Goal: Information Seeking & Learning: Learn about a topic

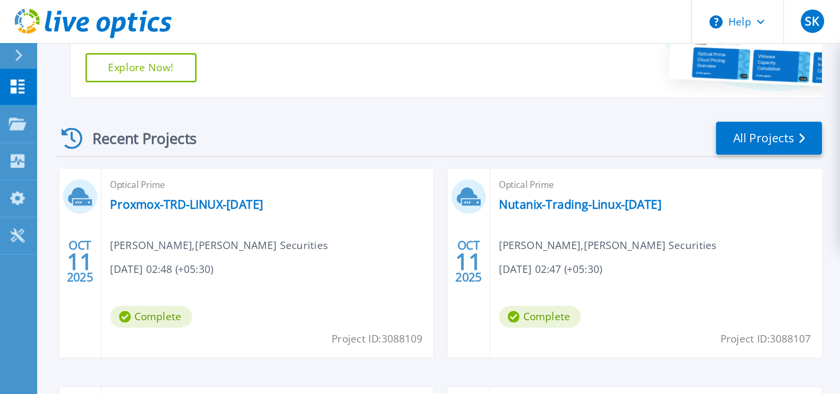
scroll to position [194, 0]
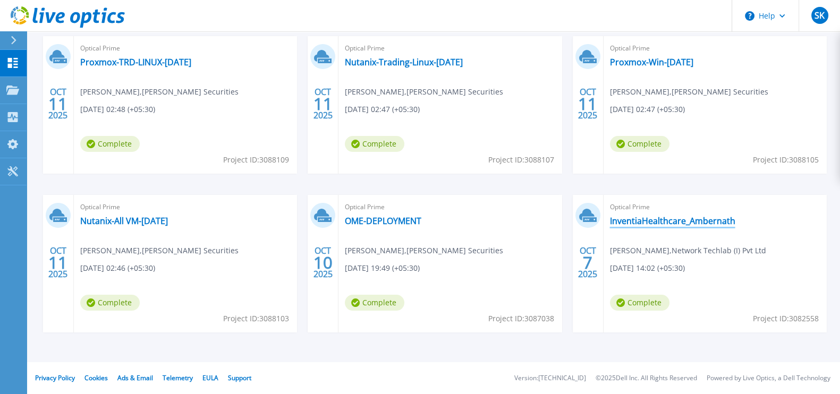
click at [617, 216] on link "InventiaHealthcare_Ambernath" at bounding box center [672, 221] width 125 height 11
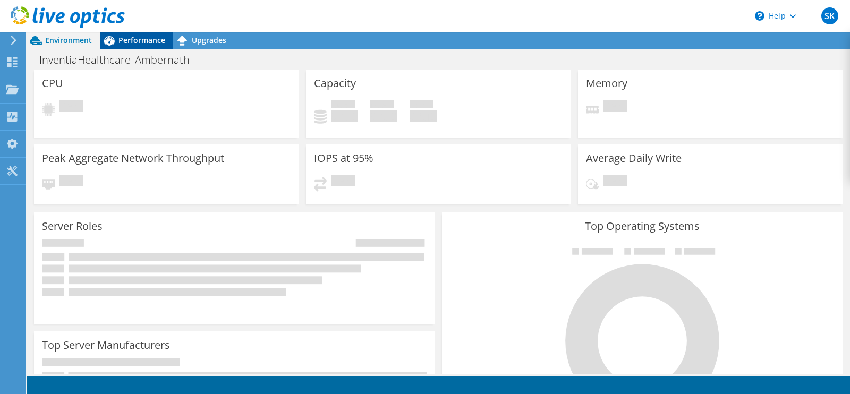
click at [135, 40] on span "Performance" at bounding box center [141, 40] width 47 height 10
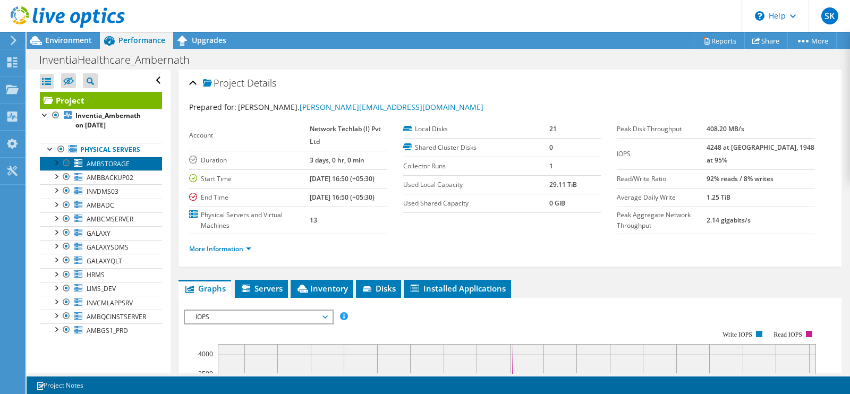
click at [112, 171] on link "AMBSTORAGE" at bounding box center [101, 164] width 122 height 14
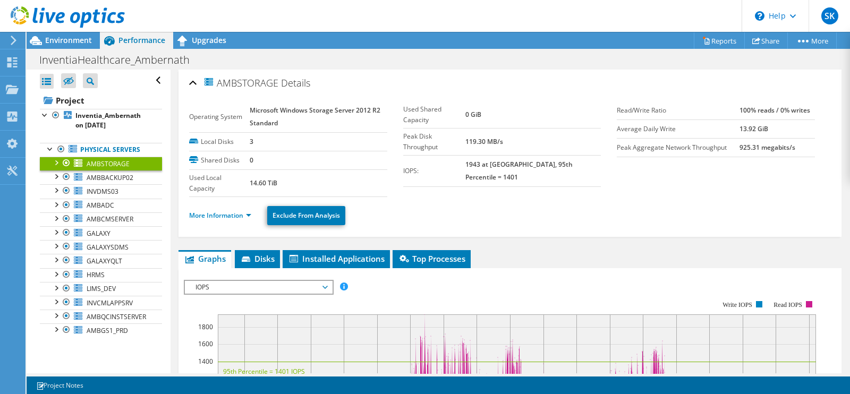
click at [282, 289] on span "IOPS" at bounding box center [258, 287] width 137 height 13
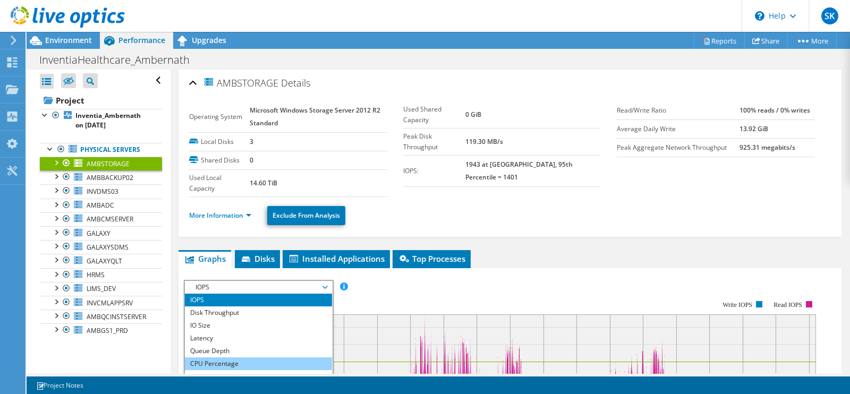
click at [242, 367] on li "CPU Percentage" at bounding box center [258, 364] width 147 height 13
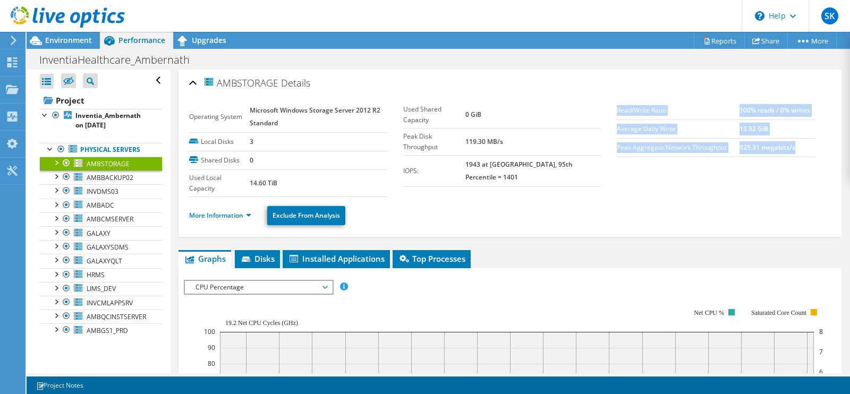
drag, startPoint x: 850, startPoint y: 125, endPoint x: 843, endPoint y: 193, distance: 68.3
click at [844, 191] on article "AMBSTORAGE Details Operating System Microsoft Windows Storage Server 2012 R2 St…" at bounding box center [511, 222] width 680 height 304
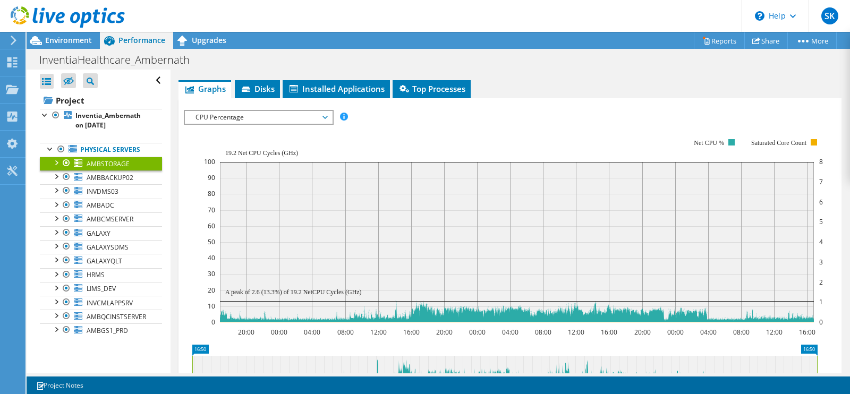
scroll to position [201, 0]
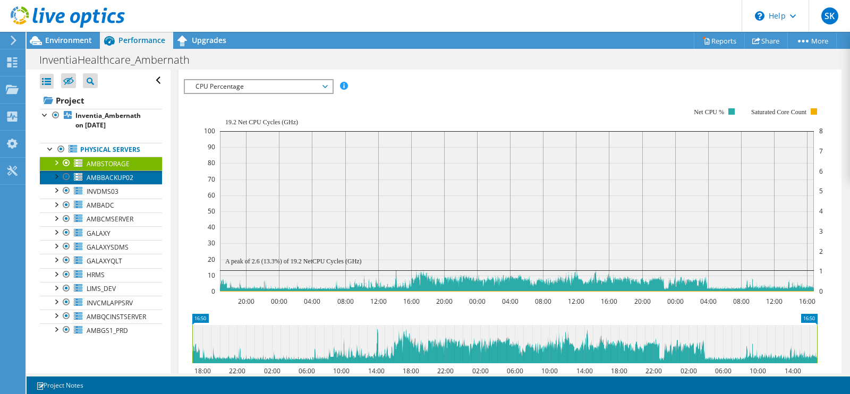
click at [96, 182] on span "AMBBACKUP02" at bounding box center [110, 177] width 47 height 9
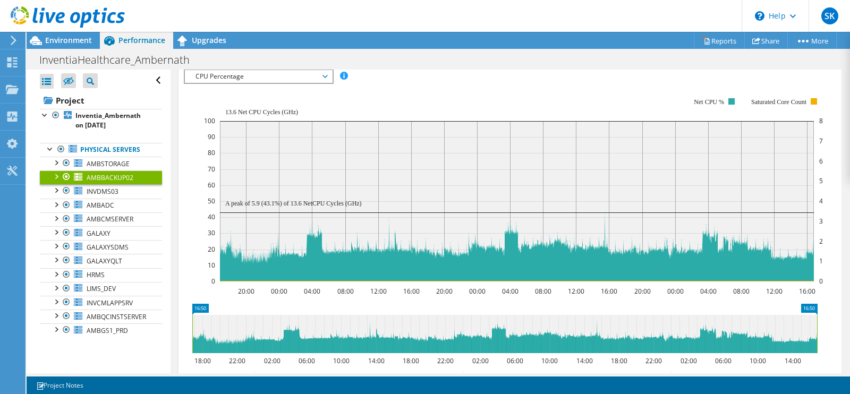
scroll to position [180, 0]
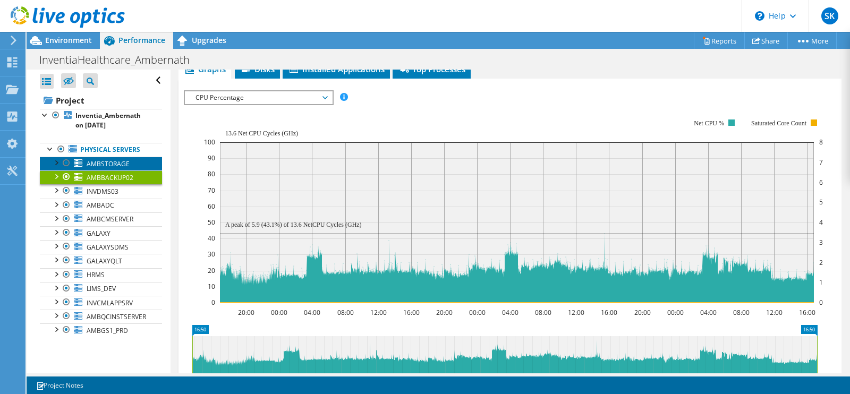
click at [118, 168] on span "AMBSTORAGE" at bounding box center [108, 163] width 43 height 9
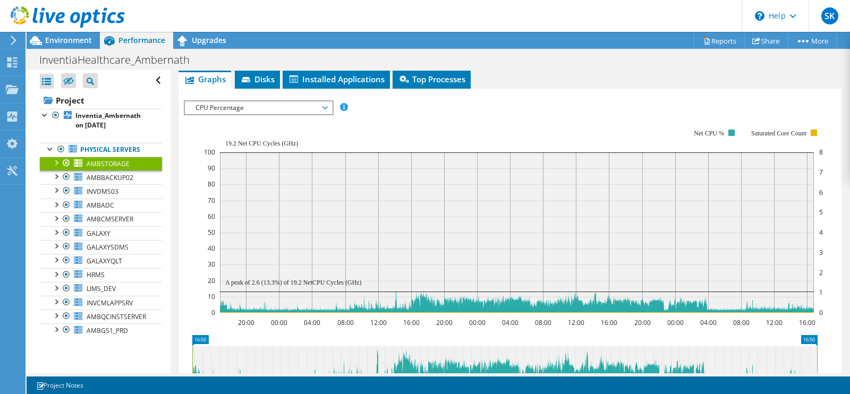
scroll to position [201, 0]
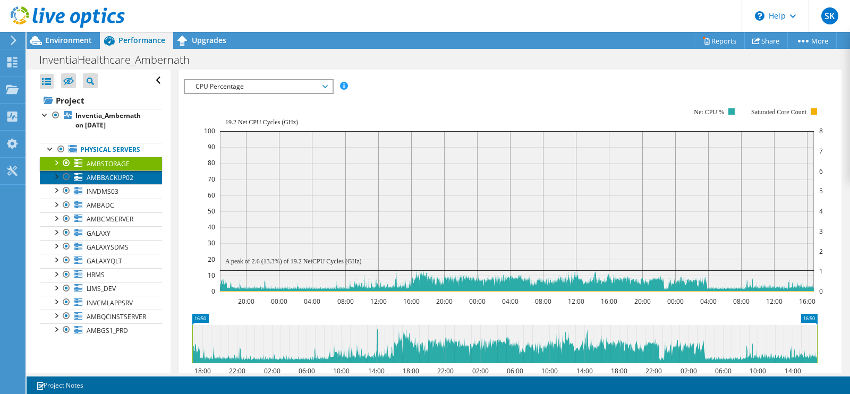
click at [104, 182] on span "AMBBACKUP02" at bounding box center [110, 177] width 47 height 9
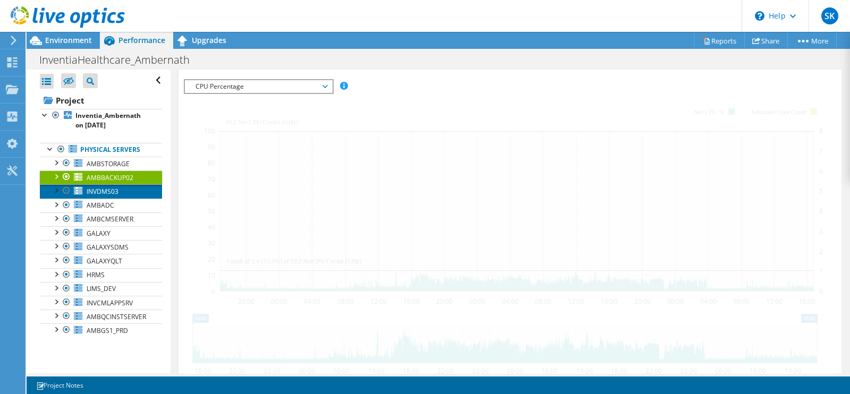
click at [101, 196] on span "INVDMS03" at bounding box center [103, 191] width 32 height 9
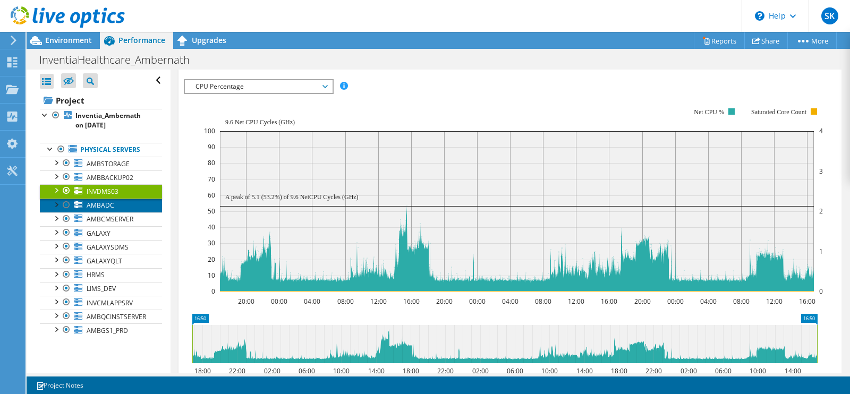
click at [107, 210] on span "AMBADC" at bounding box center [101, 205] width 28 height 9
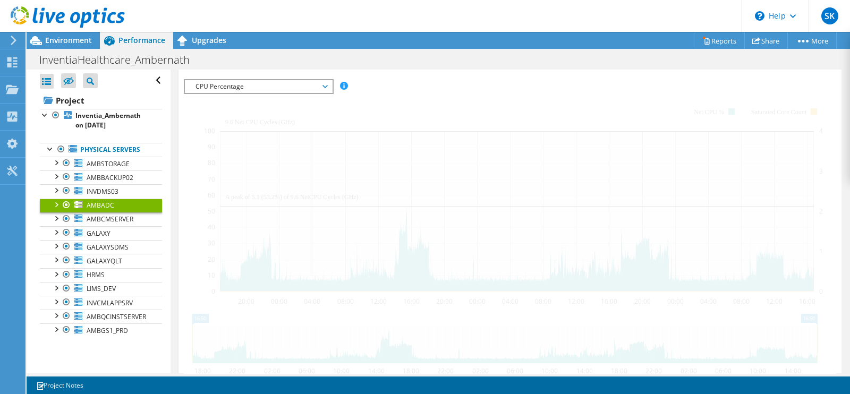
scroll to position [180, 0]
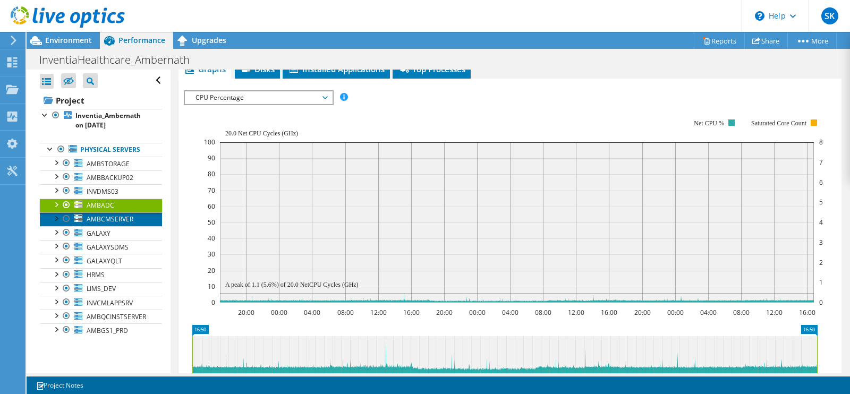
click at [122, 222] on link "AMBCMSERVER" at bounding box center [101, 220] width 122 height 14
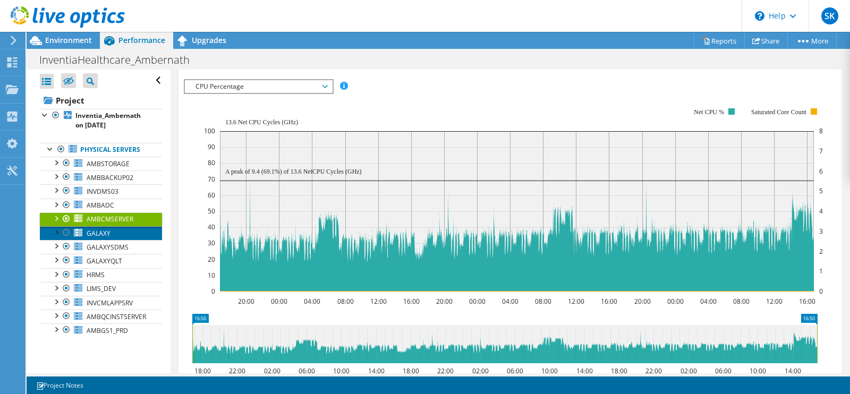
click at [111, 240] on link "GALAXY" at bounding box center [101, 233] width 122 height 14
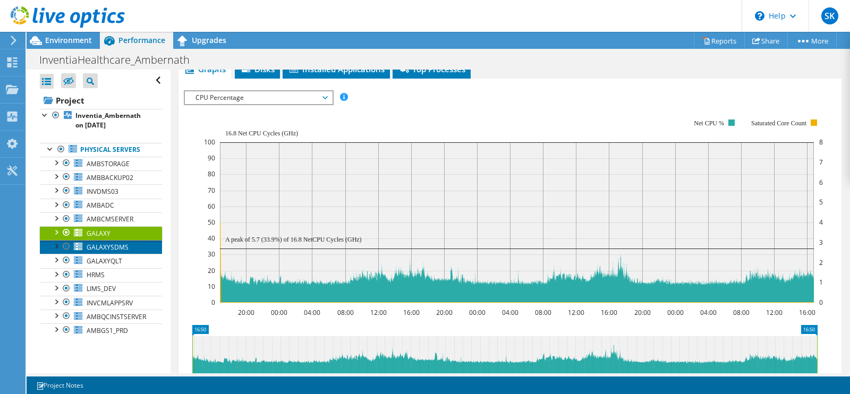
click at [117, 252] on span "GALAXYSDMS" at bounding box center [108, 247] width 42 height 9
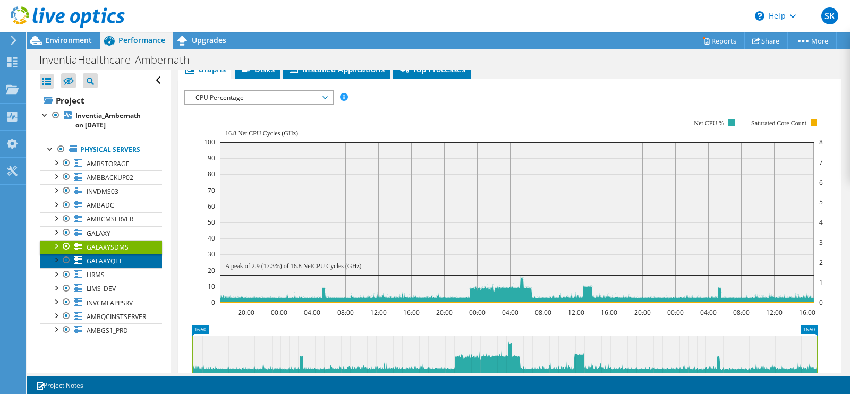
click at [90, 266] on span "GALAXYQLT" at bounding box center [105, 261] width 36 height 9
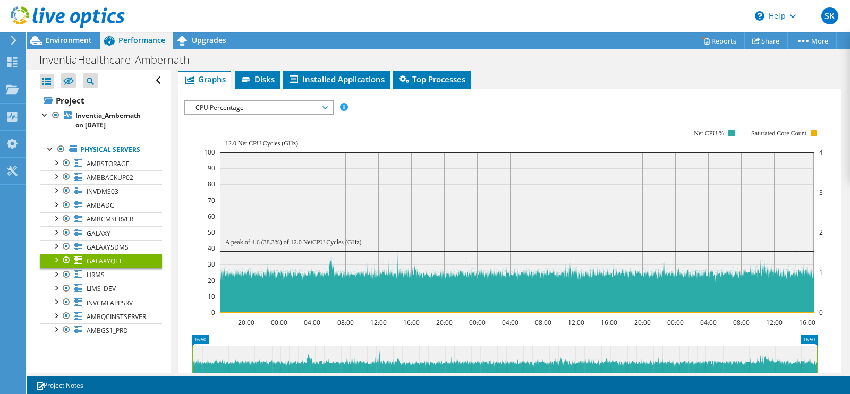
scroll to position [201, 0]
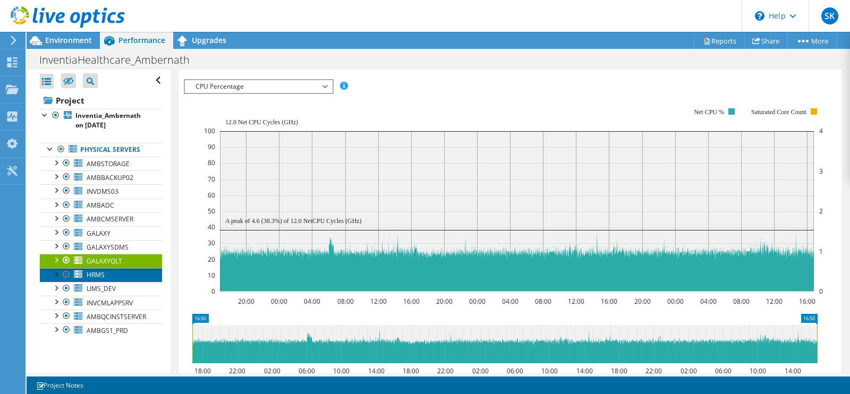
click at [108, 282] on link "HRMS" at bounding box center [101, 275] width 122 height 14
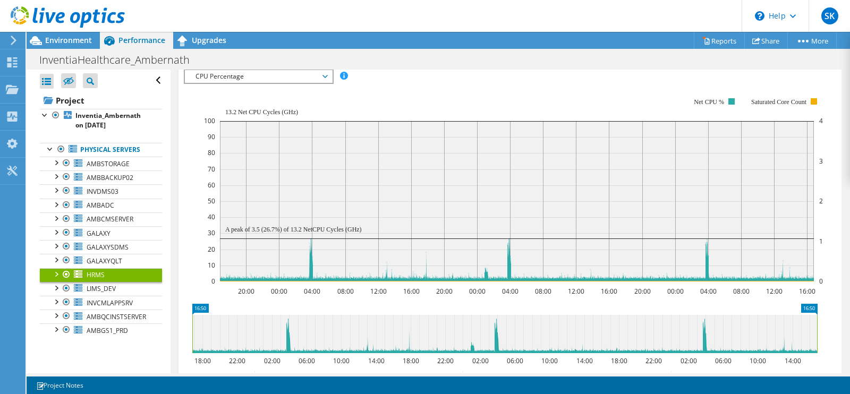
scroll to position [180, 0]
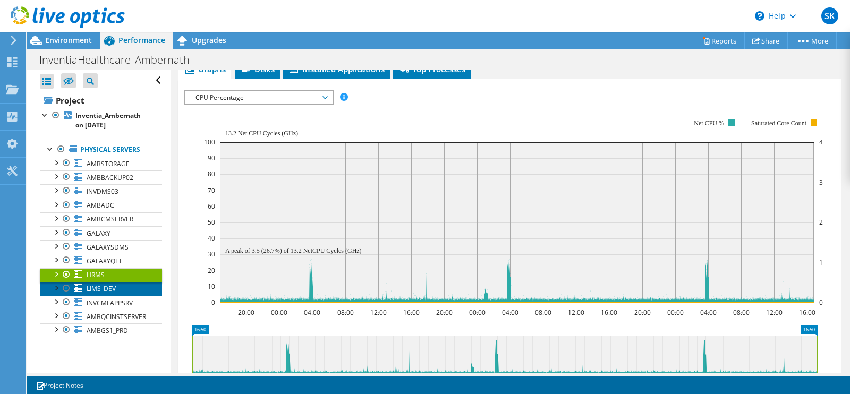
click at [93, 293] on span "LIMS_DEV" at bounding box center [101, 288] width 29 height 9
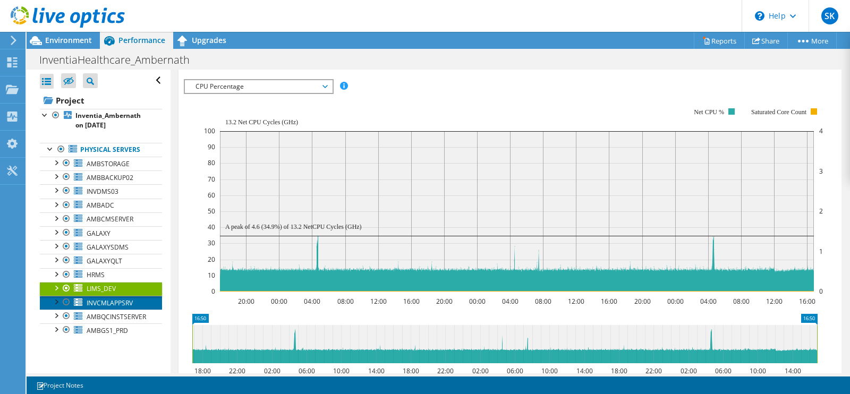
click at [124, 304] on link "INVCMLAPPSRV" at bounding box center [101, 303] width 122 height 14
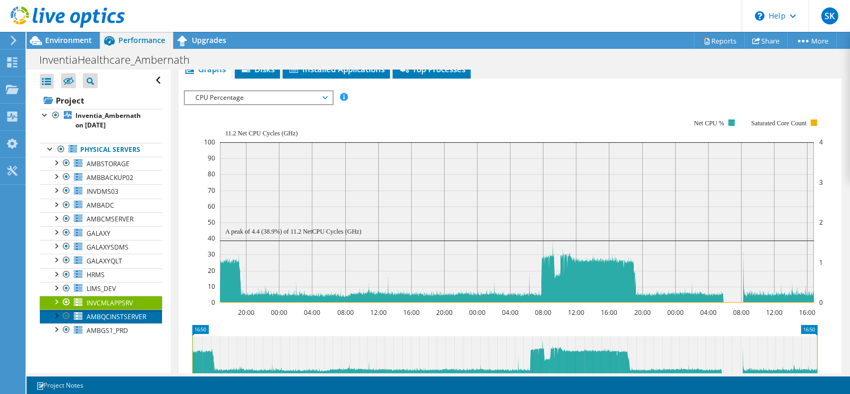
click at [132, 321] on span "AMBQCINSTSERVER" at bounding box center [117, 316] width 60 height 9
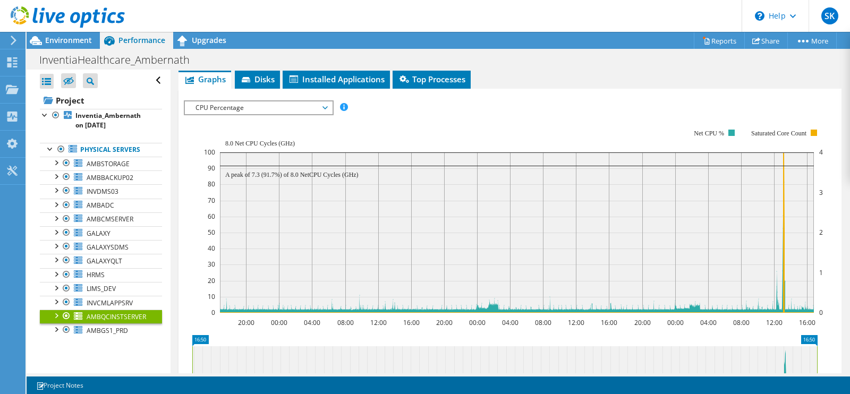
scroll to position [201, 0]
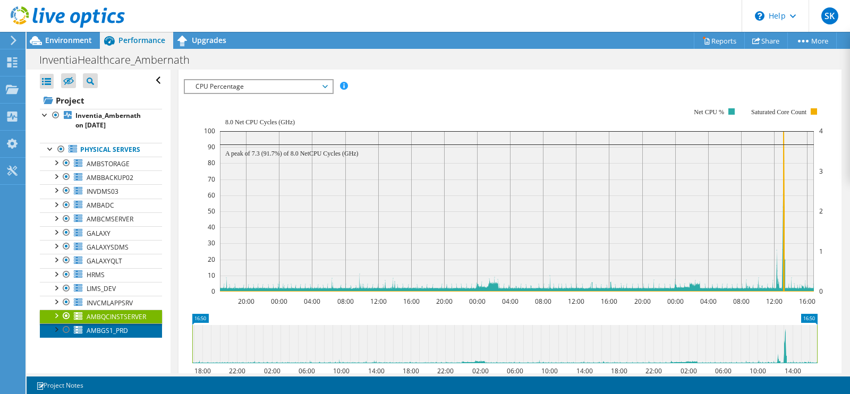
click at [109, 335] on span "AMBGS1_PRD" at bounding box center [107, 330] width 41 height 9
